Goal: Task Accomplishment & Management: Manage account settings

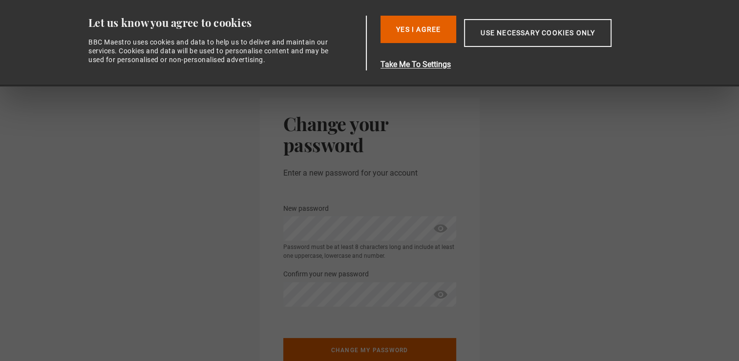
click at [439, 227] on span "show password" at bounding box center [441, 228] width 16 height 24
click at [400, 345] on button "Change my password" at bounding box center [369, 348] width 173 height 24
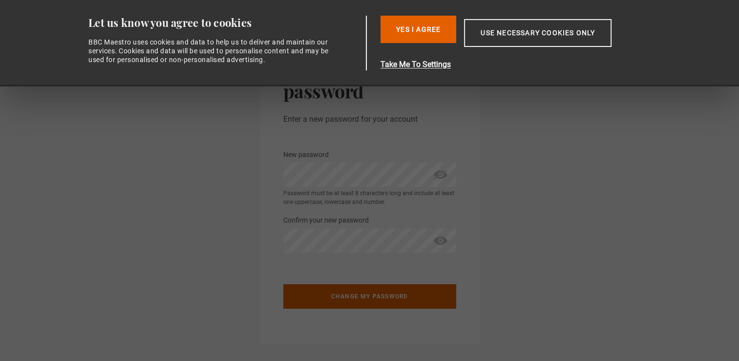
scroll to position [59, 0]
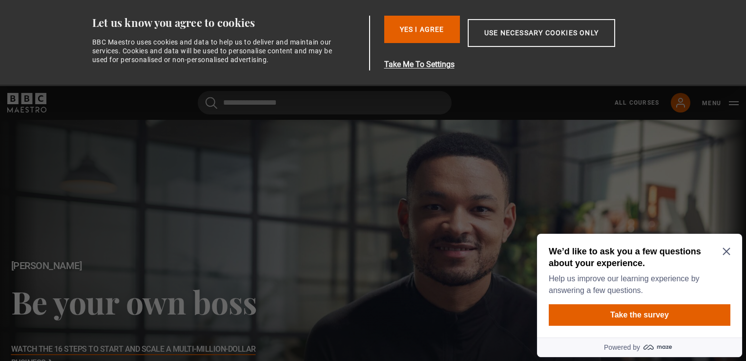
click at [728, 250] on icon "Close Maze Prompt" at bounding box center [726, 251] width 7 height 7
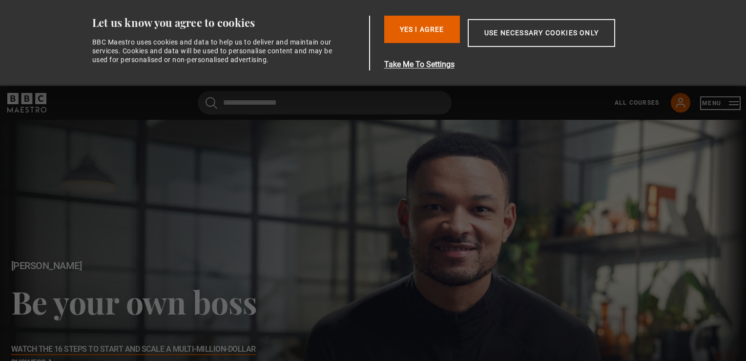
click at [727, 99] on button "Menu" at bounding box center [720, 103] width 37 height 10
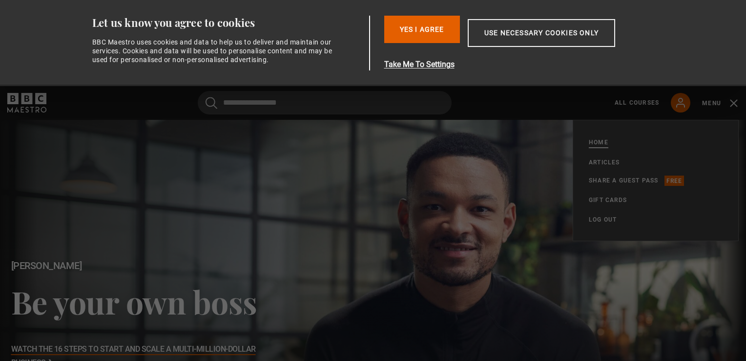
click at [601, 142] on link "Home" at bounding box center [599, 142] width 20 height 11
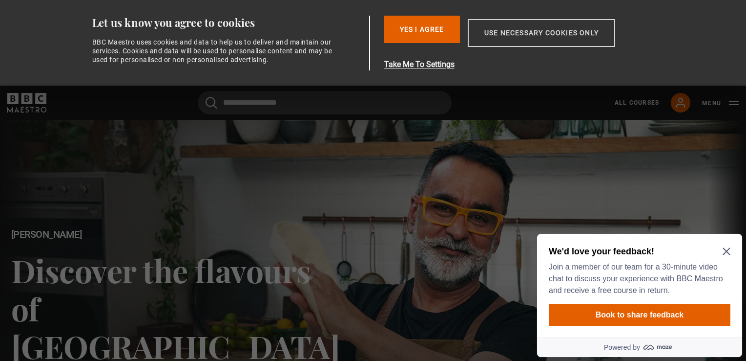
click at [527, 31] on button "Use necessary cookies only" at bounding box center [542, 33] width 148 height 28
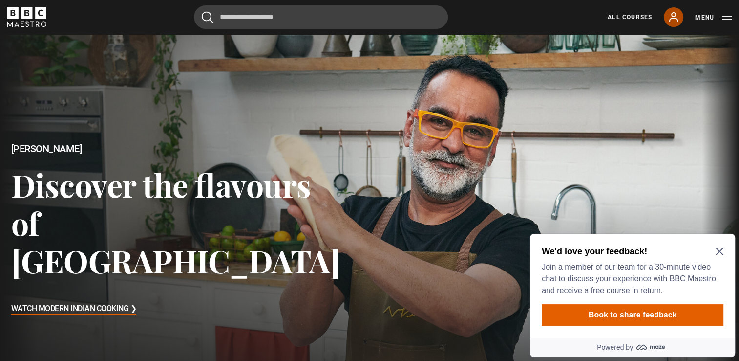
click at [672, 21] on icon at bounding box center [674, 17] width 12 height 12
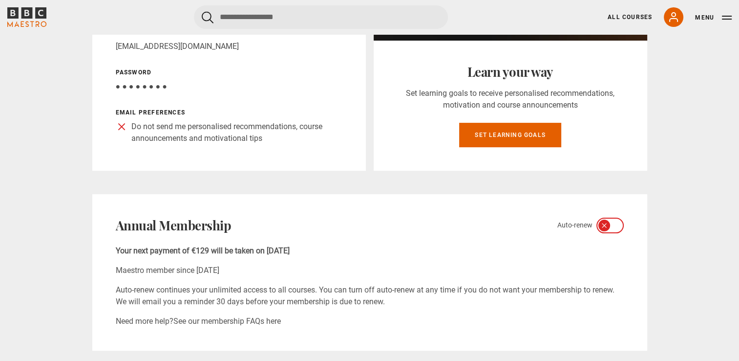
scroll to position [195, 0]
click at [602, 227] on icon at bounding box center [604, 225] width 8 height 8
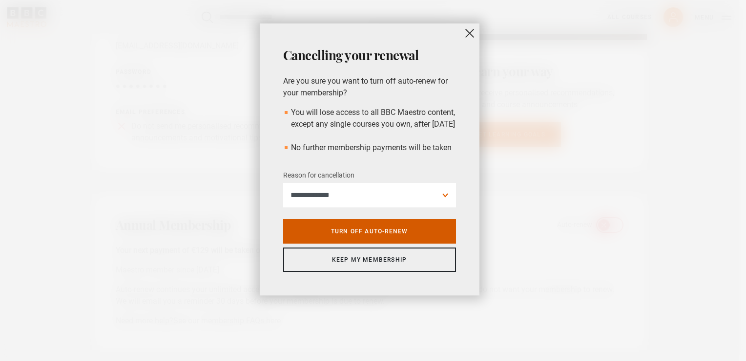
click at [430, 243] on link "Turn off auto-renew" at bounding box center [369, 231] width 173 height 24
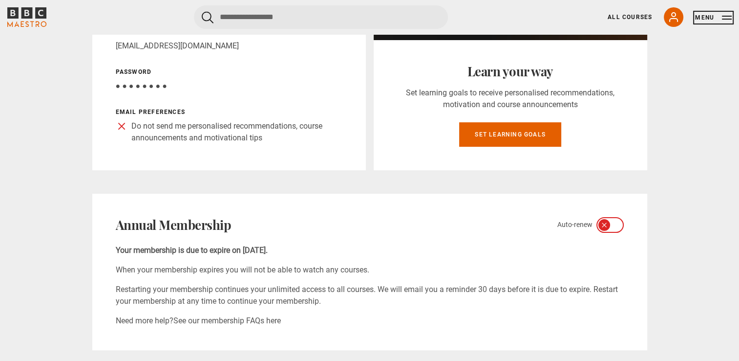
click at [713, 19] on button "Menu" at bounding box center [713, 18] width 37 height 10
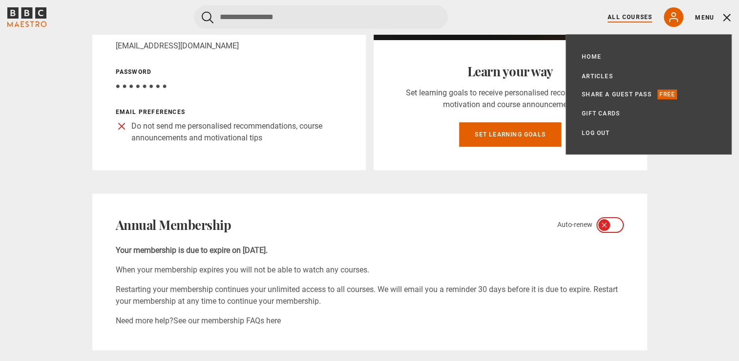
click at [636, 13] on link "All Courses" at bounding box center [630, 17] width 44 height 9
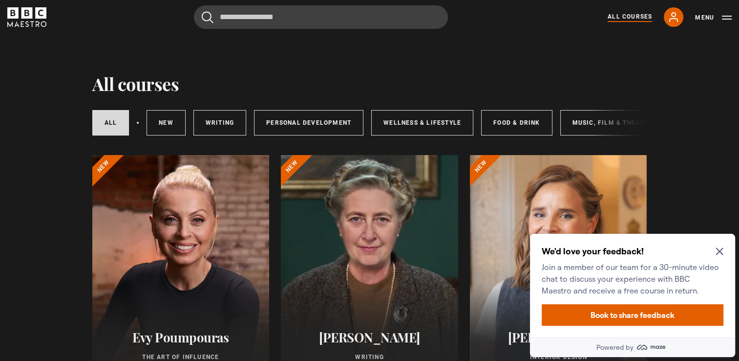
click at [721, 252] on icon "Close Maze Prompt" at bounding box center [720, 251] width 8 height 8
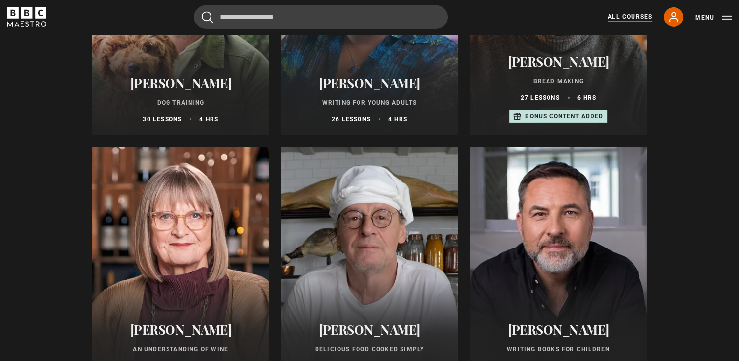
scroll to position [3150, 0]
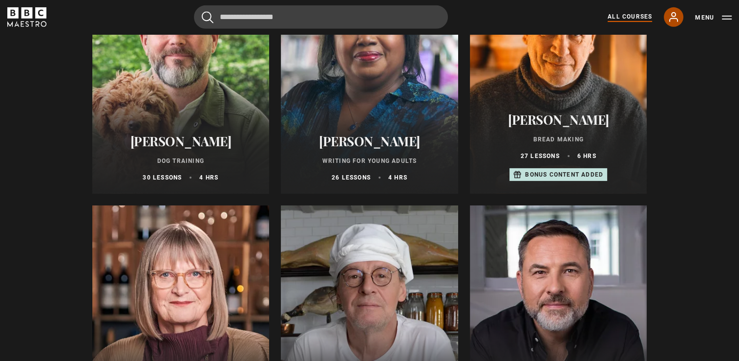
click at [676, 22] on icon at bounding box center [674, 17] width 12 height 12
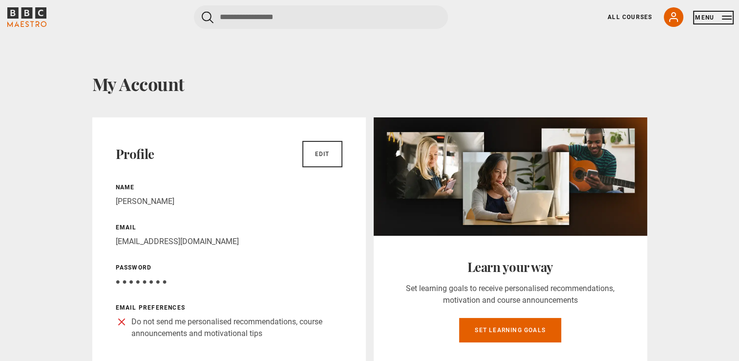
click at [730, 17] on button "Menu" at bounding box center [713, 18] width 37 height 10
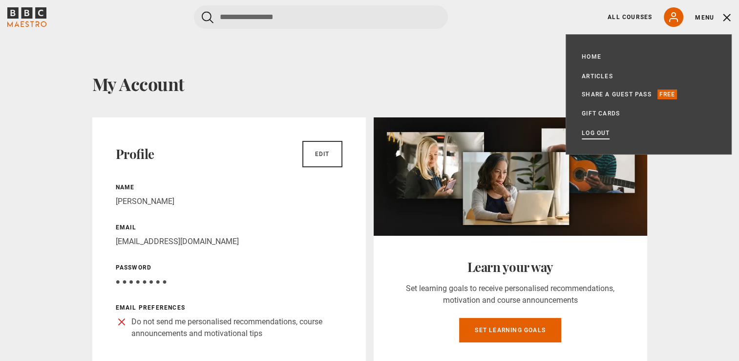
click at [599, 133] on link "Log out" at bounding box center [596, 133] width 28 height 10
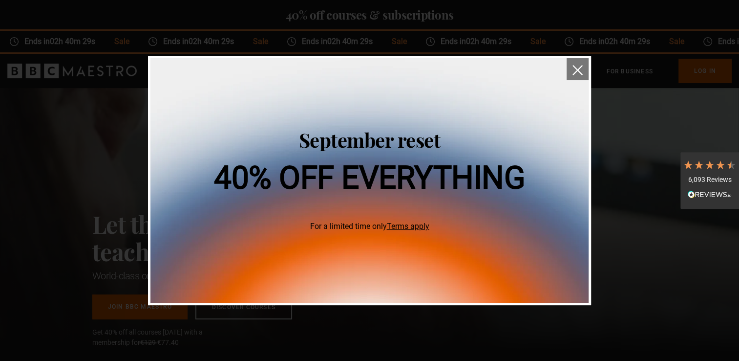
click at [578, 75] on img "close" at bounding box center [578, 70] width 10 height 10
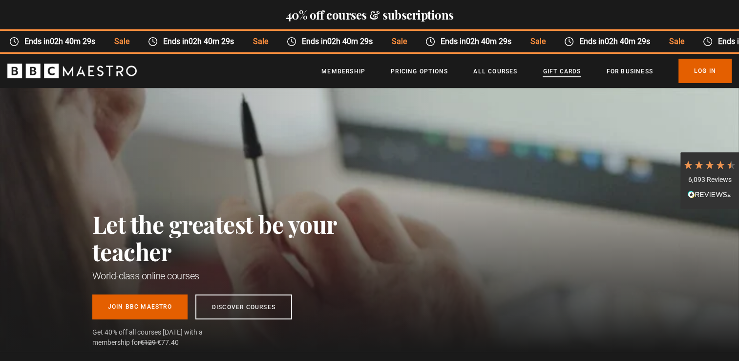
click at [578, 75] on link "Gift Cards" at bounding box center [562, 71] width 38 height 10
